Goal: Information Seeking & Learning: Check status

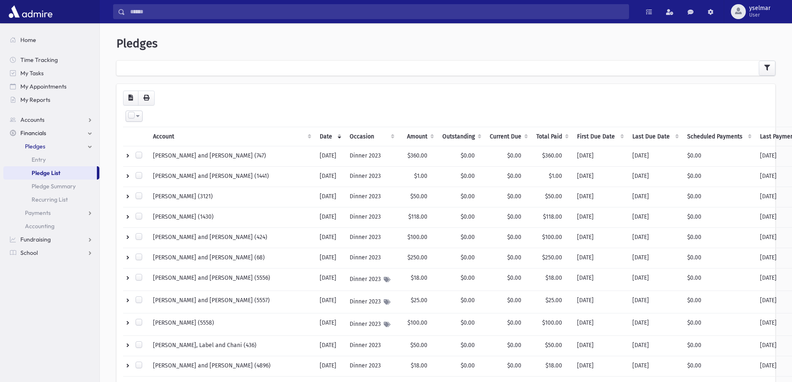
select select
click at [768, 69] on icon "button" at bounding box center [768, 68] width 6 height 6
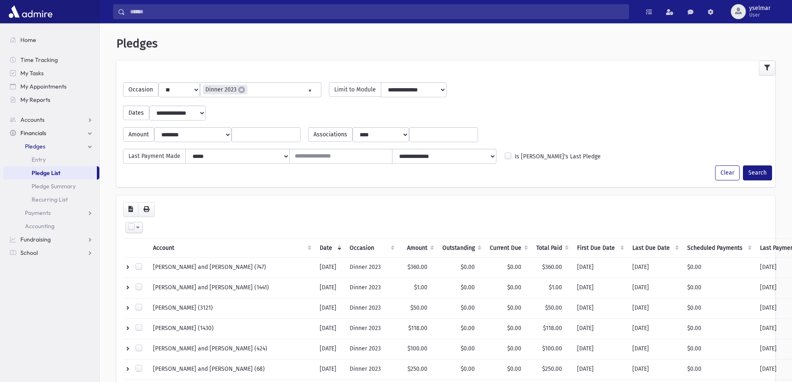
click at [238, 87] on li "× Dinner 2023" at bounding box center [225, 90] width 45 height 10
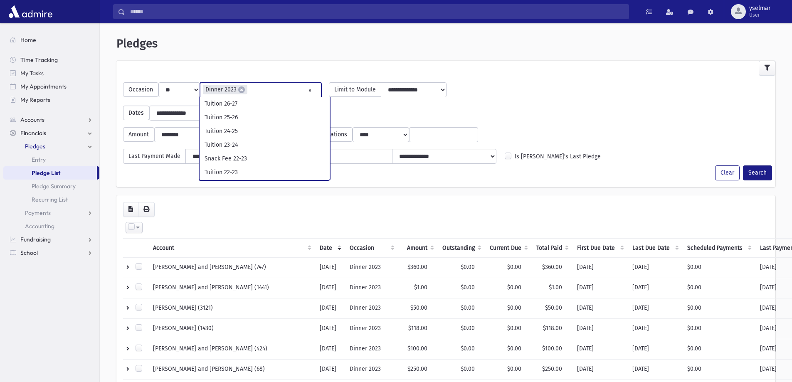
scroll to position [686, 0]
click at [243, 90] on span "×" at bounding box center [241, 90] width 7 height 7
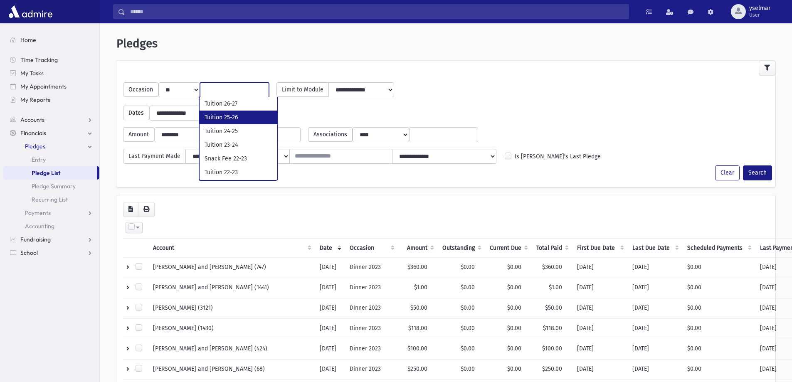
select select "***"
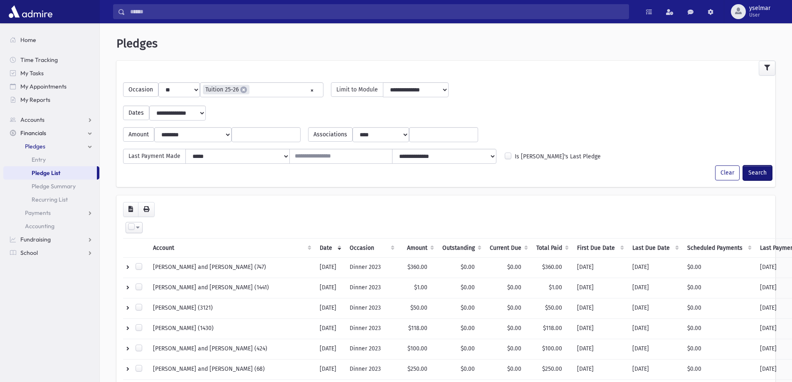
click at [755, 169] on button "Search" at bounding box center [757, 173] width 29 height 15
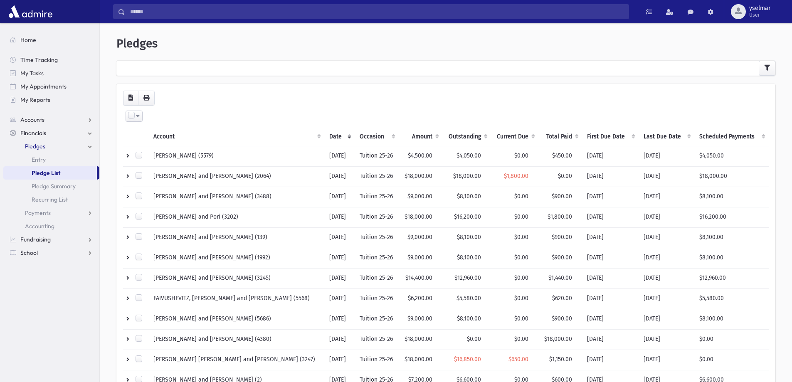
click at [509, 133] on th "Current Due" at bounding box center [514, 136] width 47 height 19
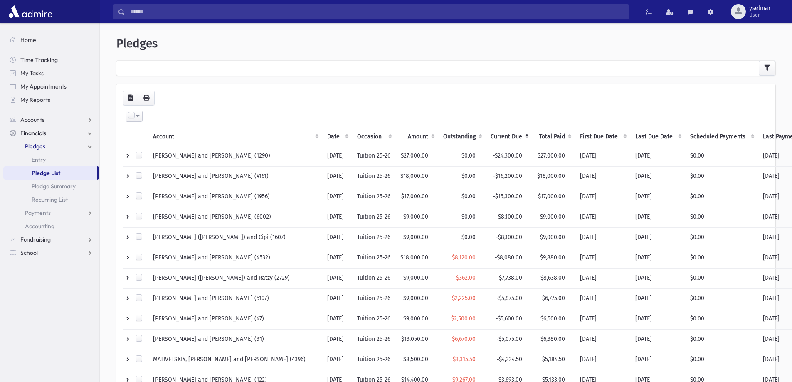
click at [532, 133] on th "Total Paid" at bounding box center [553, 136] width 43 height 19
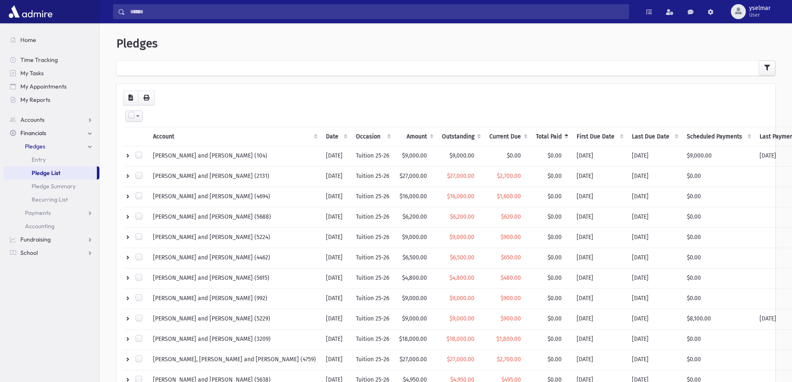
click at [531, 133] on th "Total Paid" at bounding box center [551, 136] width 41 height 19
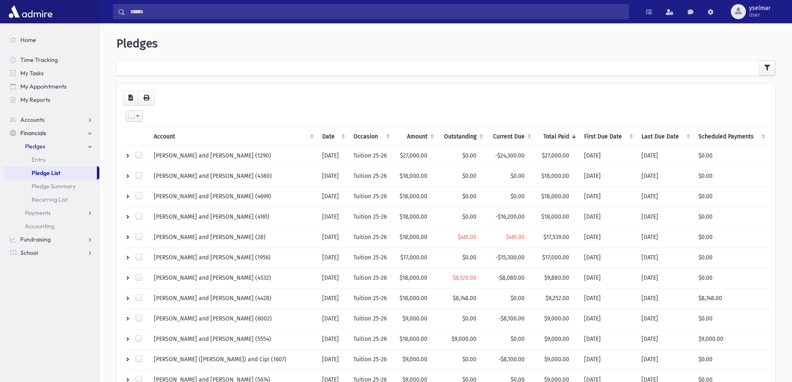
click at [472, 136] on th "Outstanding" at bounding box center [462, 136] width 49 height 19
click at [499, 137] on th "Current Due" at bounding box center [511, 136] width 48 height 19
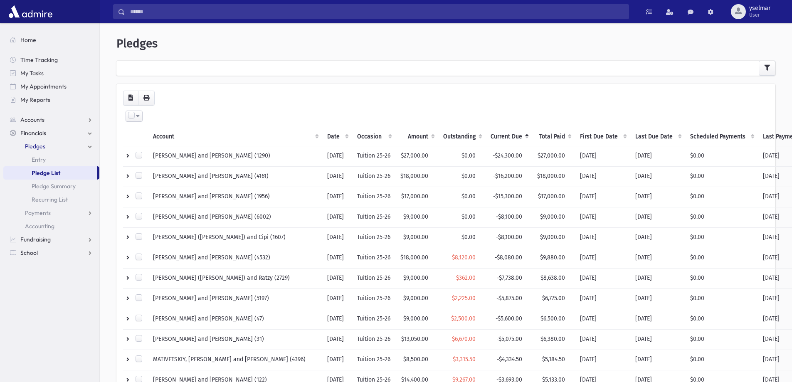
click at [486, 138] on th "Current Due" at bounding box center [509, 136] width 47 height 19
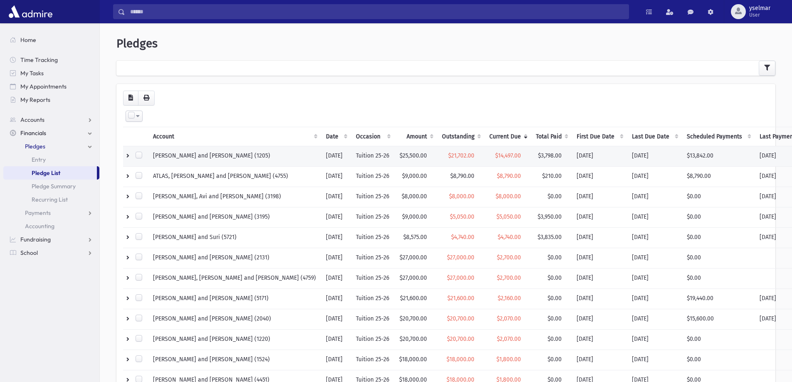
click at [210, 156] on td "BRISMAN, Simcha and Leah (1205)" at bounding box center [234, 156] width 173 height 20
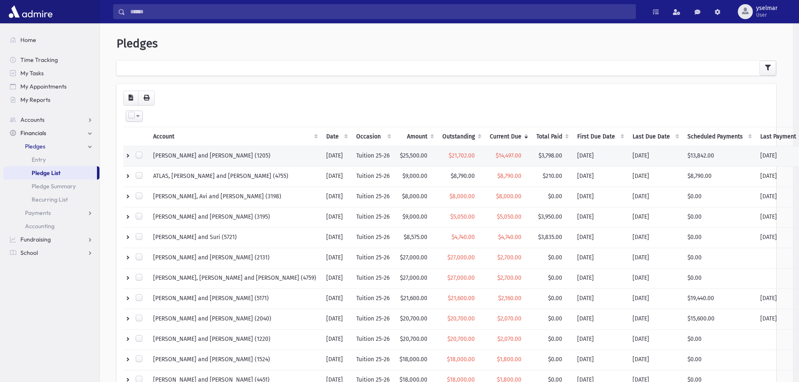
click at [210, 156] on div "**********" at bounding box center [446, 379] width 693 height 704
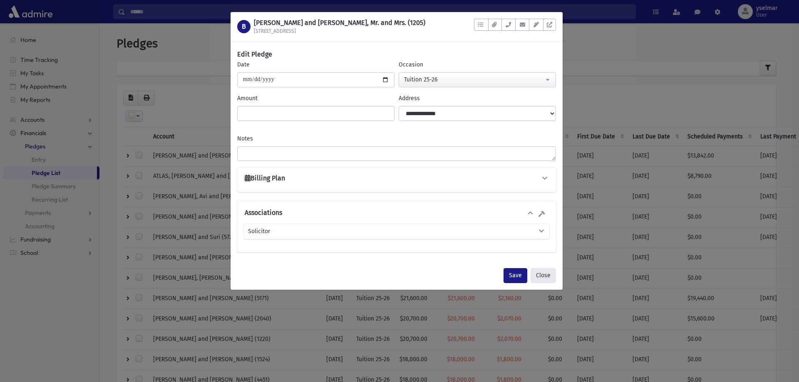
click at [545, 272] on button "Close" at bounding box center [542, 275] width 25 height 15
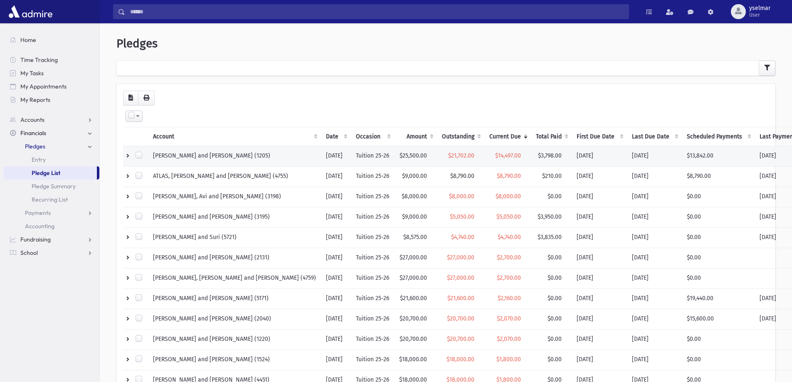
click at [495, 156] on span "$14,497.00" at bounding box center [508, 155] width 26 height 7
click at [448, 155] on span "$21,702.00" at bounding box center [461, 155] width 26 height 7
click at [394, 151] on td "$25,500.00" at bounding box center [415, 156] width 43 height 20
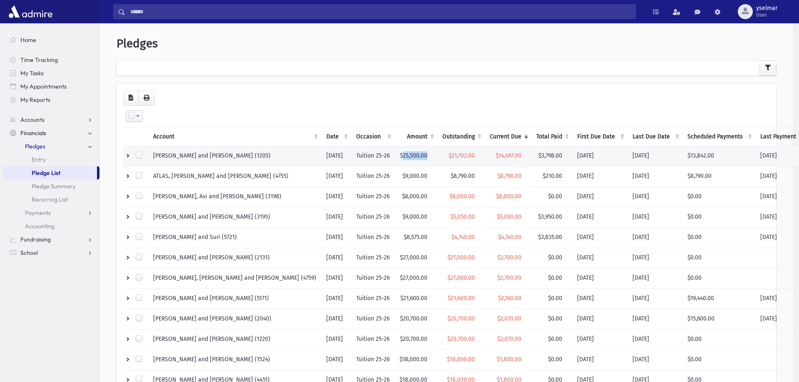
click at [364, 151] on div "**********" at bounding box center [446, 379] width 693 height 704
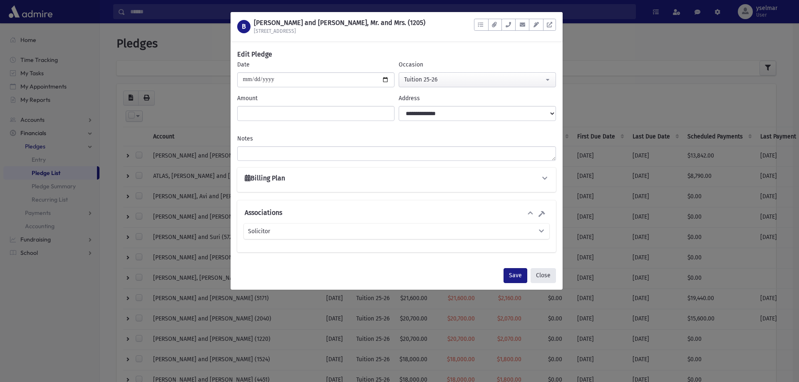
click at [545, 275] on button "Close" at bounding box center [542, 275] width 25 height 15
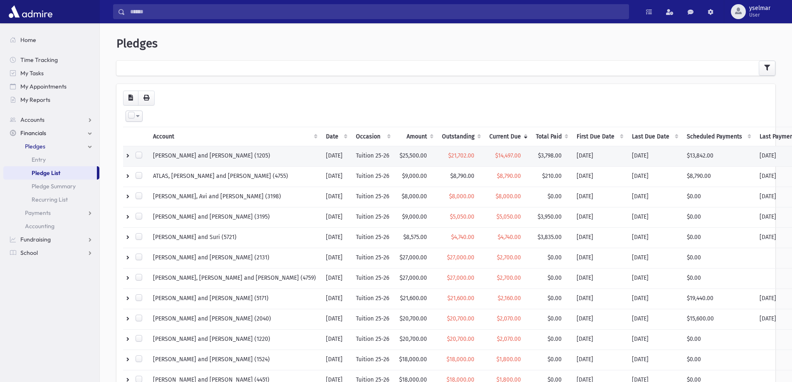
click at [181, 158] on td "BRISMAN, Simcha and Leah (1205)" at bounding box center [234, 156] width 173 height 20
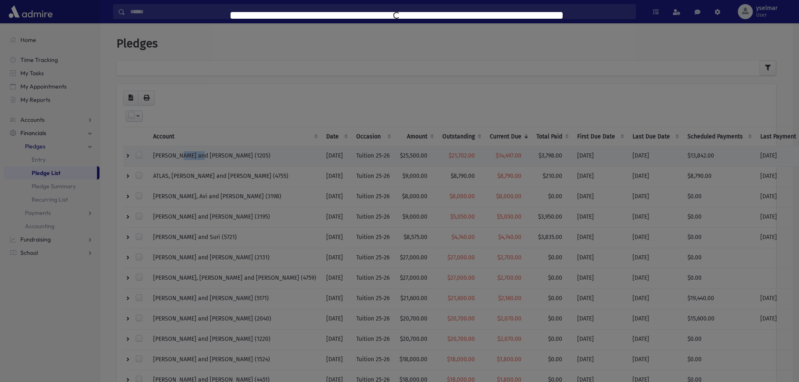
click at [181, 158] on div "**********" at bounding box center [446, 379] width 693 height 704
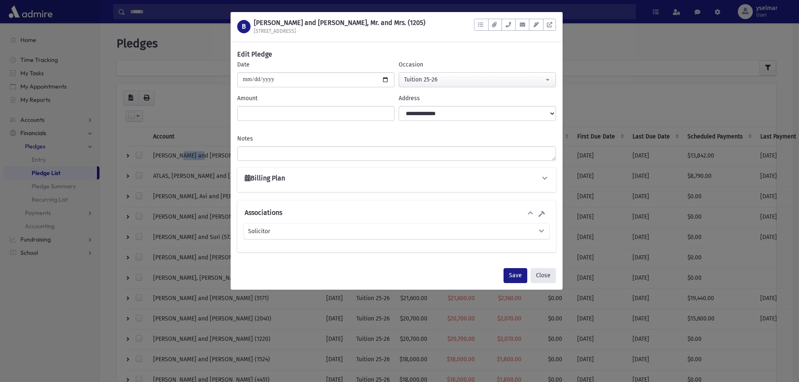
click at [542, 280] on button "Close" at bounding box center [542, 275] width 25 height 15
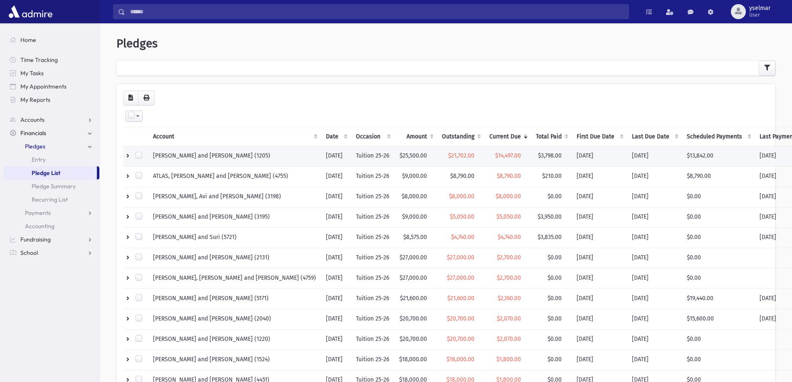
drag, startPoint x: 217, startPoint y: 154, endPoint x: 167, endPoint y: 159, distance: 50.2
click at [167, 159] on td "BRISMAN, Simcha and Leah (1205)" at bounding box center [234, 156] width 173 height 20
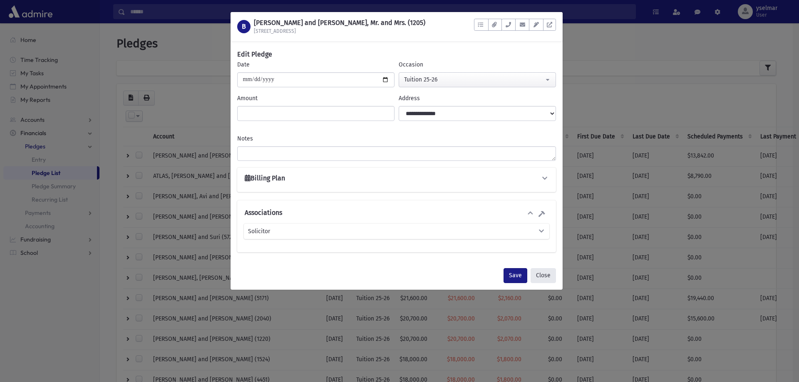
click at [545, 282] on button "Close" at bounding box center [542, 275] width 25 height 15
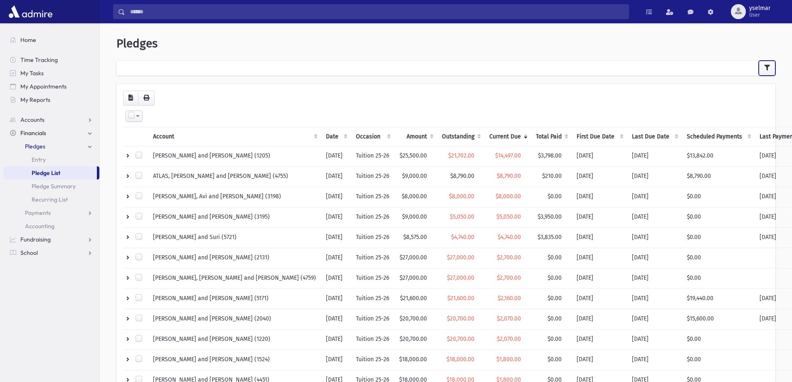
click at [770, 69] on icon "button" at bounding box center [768, 68] width 6 height 6
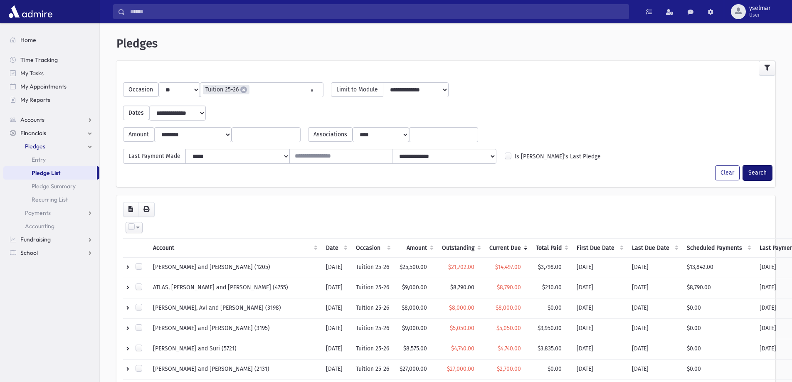
click at [761, 173] on button "Search" at bounding box center [757, 173] width 29 height 15
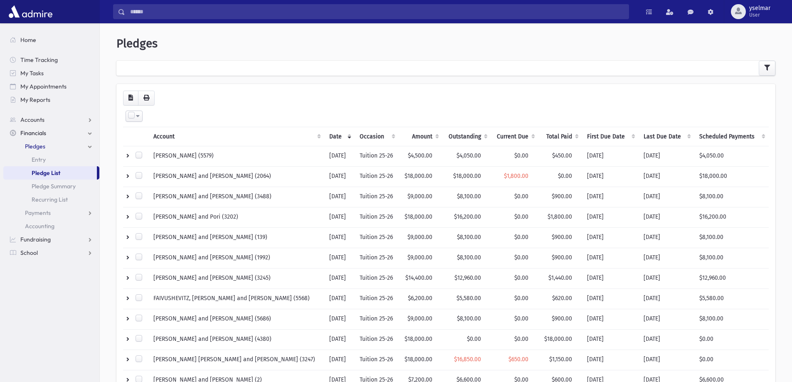
click at [457, 134] on th "Outstanding" at bounding box center [467, 136] width 48 height 19
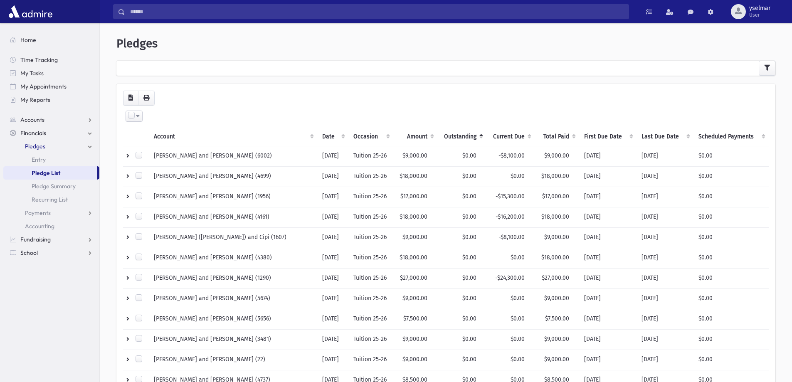
click at [457, 134] on th "Outstanding" at bounding box center [462, 136] width 49 height 19
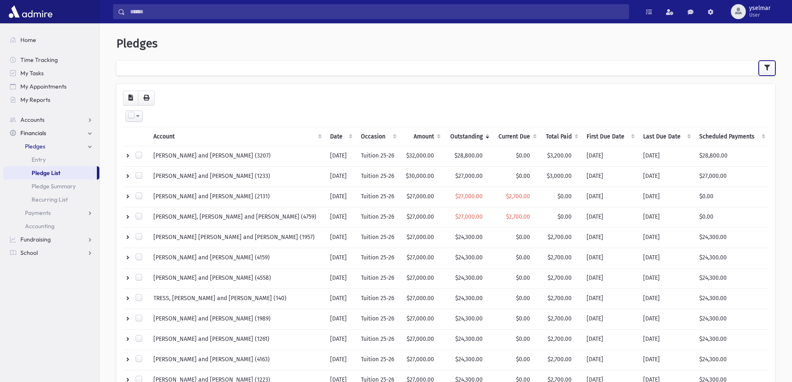
click at [772, 65] on button "button" at bounding box center [767, 68] width 17 height 15
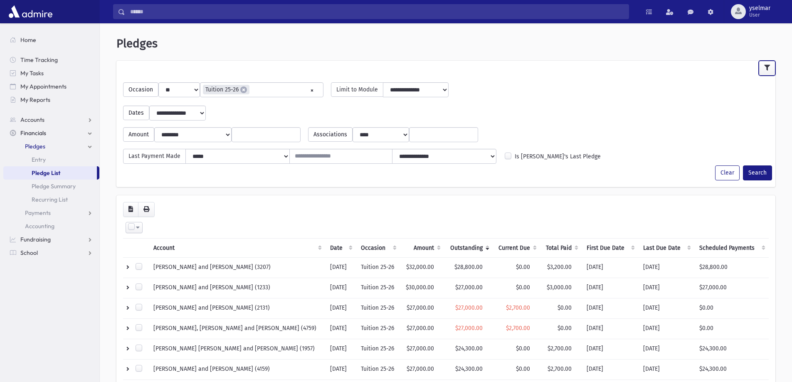
click at [772, 65] on button "button" at bounding box center [767, 68] width 17 height 15
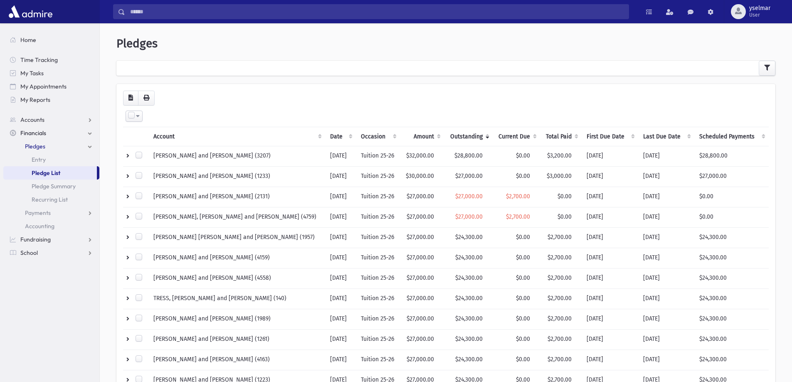
click at [509, 138] on th "Current Due" at bounding box center [516, 136] width 47 height 19
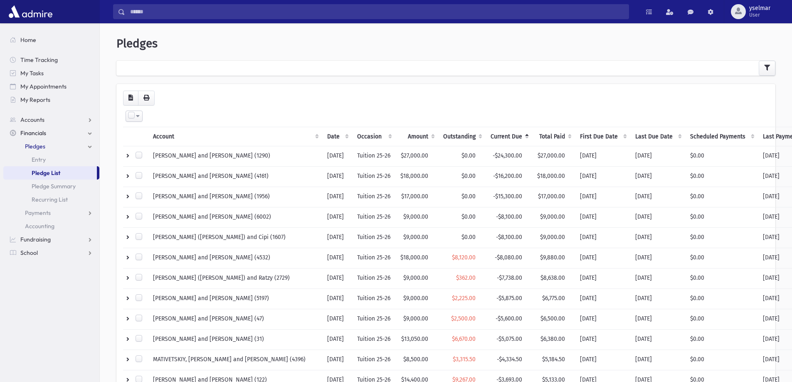
click at [486, 136] on th "Current Due" at bounding box center [509, 136] width 47 height 19
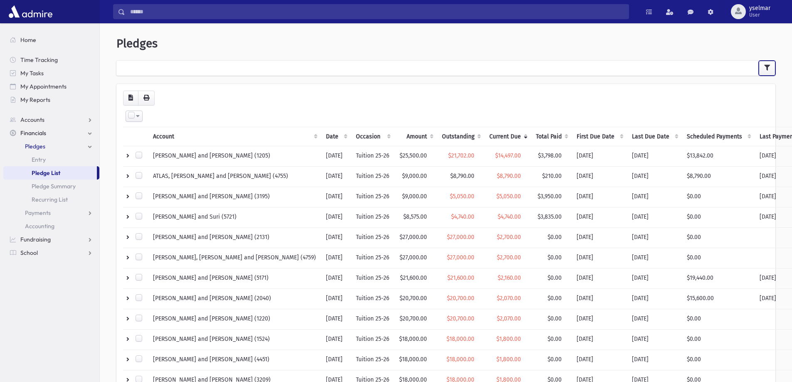
click at [766, 65] on icon "button" at bounding box center [768, 68] width 6 height 6
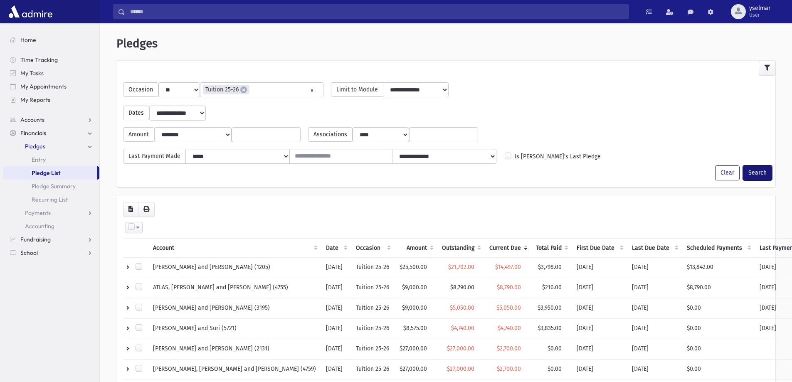
click at [761, 173] on button "Search" at bounding box center [757, 173] width 29 height 15
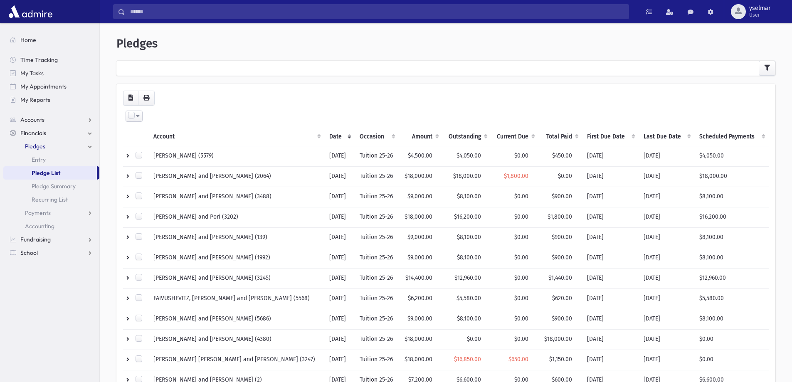
click at [457, 136] on th "Outstanding" at bounding box center [467, 136] width 48 height 19
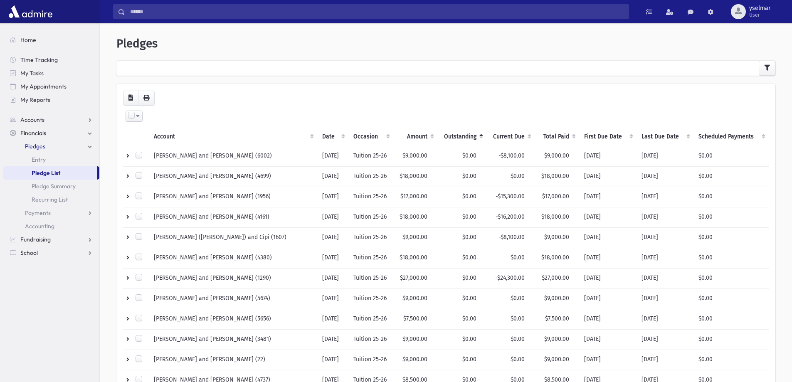
click at [502, 138] on th "Current Due" at bounding box center [511, 136] width 48 height 19
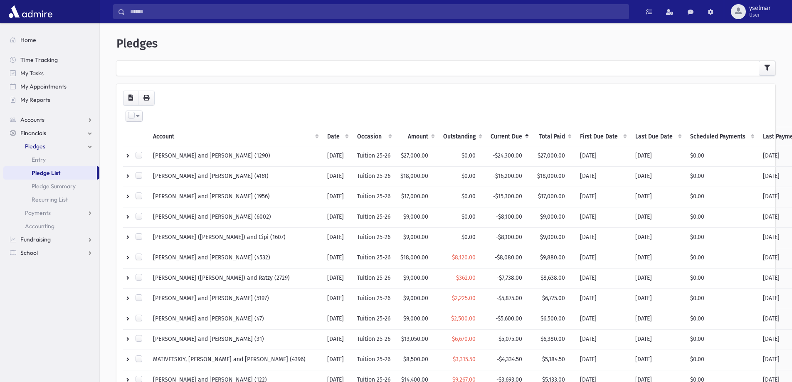
click at [486, 135] on th "Current Due" at bounding box center [509, 136] width 47 height 19
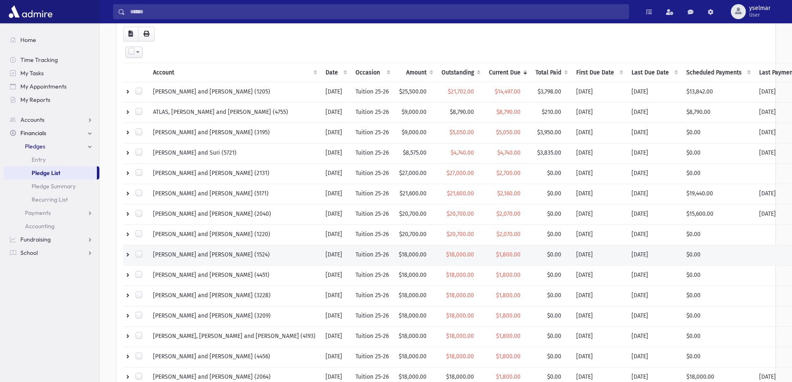
scroll to position [83, 0]
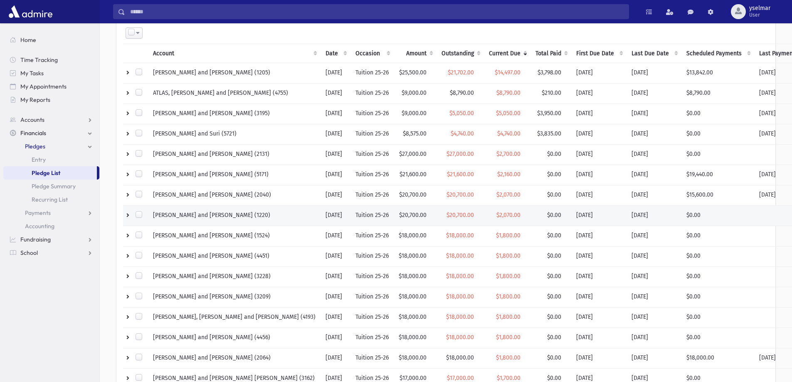
click at [497, 218] on span "$2,070.00" at bounding box center [509, 215] width 24 height 7
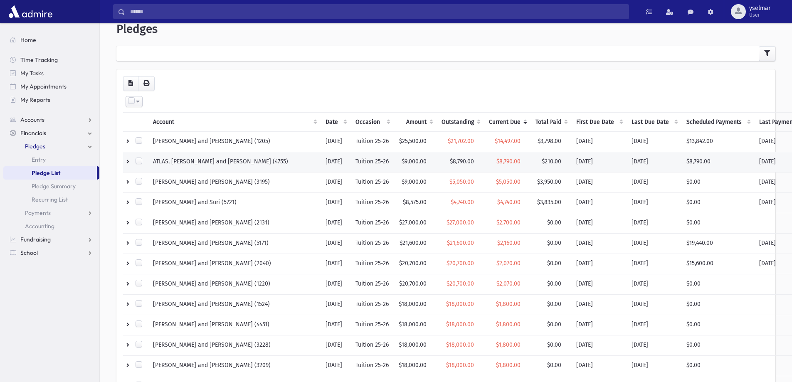
scroll to position [0, 0]
